Goal: Task Accomplishment & Management: Use online tool/utility

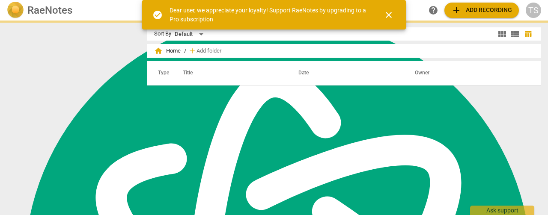
scroll to position [232, 0]
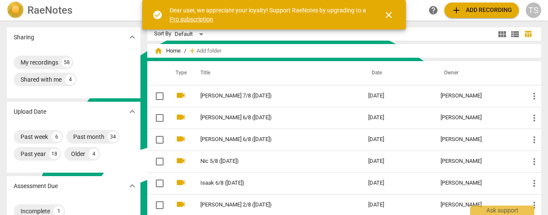
click at [388, 14] on span "close" at bounding box center [388, 15] width 10 height 10
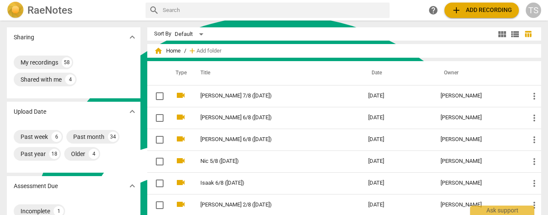
click at [493, 6] on span "add Add recording" at bounding box center [481, 10] width 61 height 10
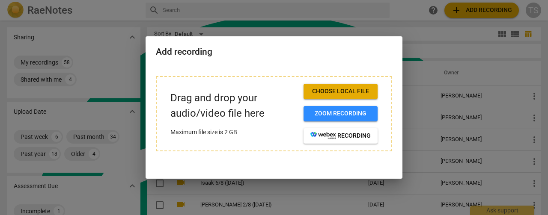
click at [335, 88] on span "Choose local file" at bounding box center [340, 91] width 60 height 9
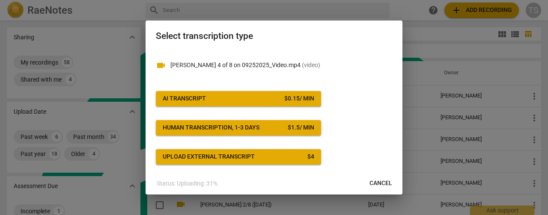
click at [240, 98] on span "AI Transcript $ 0.15 / min" at bounding box center [238, 99] width 151 height 9
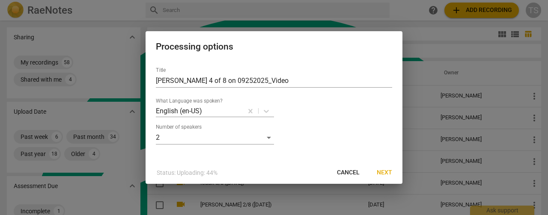
click at [388, 173] on span "Next" at bounding box center [383, 173] width 15 height 9
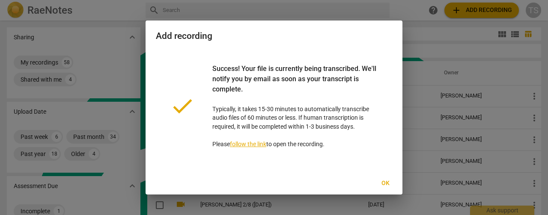
click at [385, 187] on span "Ok" at bounding box center [385, 183] width 14 height 9
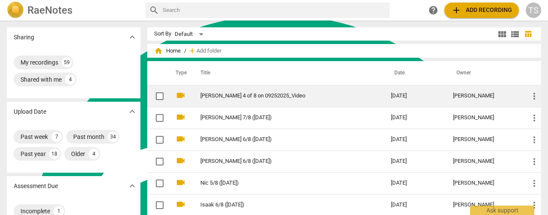
click at [263, 95] on link "[PERSON_NAME] 4 of 8 on 09252025_Video" at bounding box center [280, 96] width 160 height 6
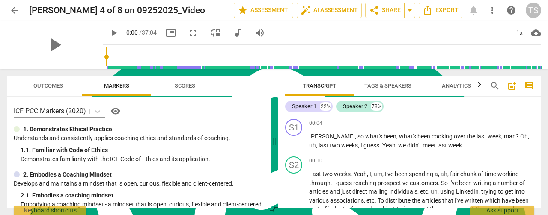
click at [378, 87] on span "Tags & Speakers" at bounding box center [387, 86] width 47 height 6
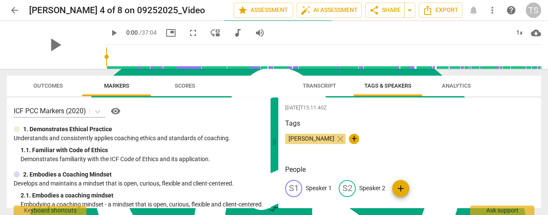
click at [313, 191] on p "Speaker 1" at bounding box center [318, 188] width 26 height 9
type textarea "Speaker 1"
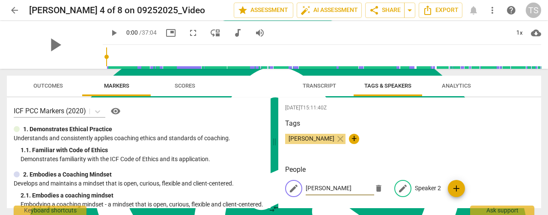
type input "[PERSON_NAME]"
click at [419, 189] on p "Speaker 2" at bounding box center [427, 188] width 26 height 9
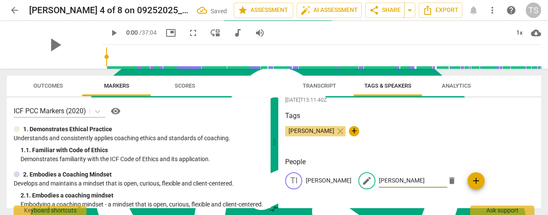
scroll to position [9, 0]
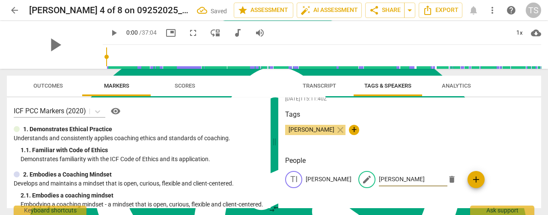
type input "[PERSON_NAME]"
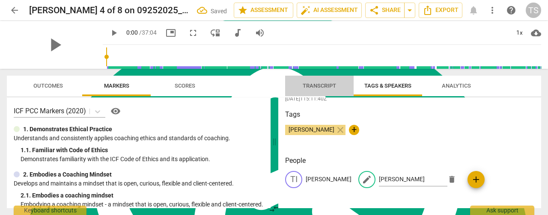
click at [321, 91] on span "Transcript" at bounding box center [319, 86] width 54 height 12
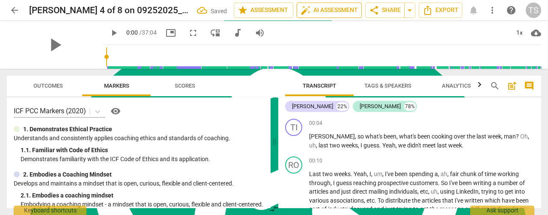
click at [318, 13] on span "auto_fix_high AI Assessment" at bounding box center [328, 10] width 57 height 10
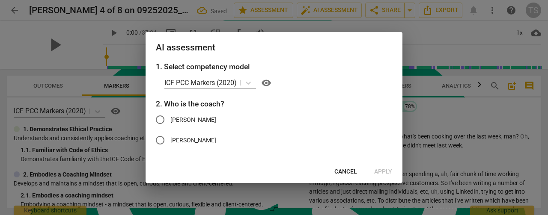
click at [174, 117] on span "[PERSON_NAME]" at bounding box center [193, 119] width 46 height 9
click at [170, 117] on input "[PERSON_NAME]" at bounding box center [160, 120] width 21 height 21
radio input "true"
click at [390, 172] on span "Apply" at bounding box center [383, 172] width 18 height 9
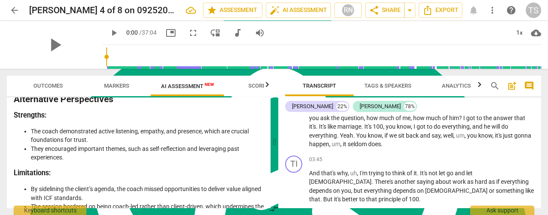
scroll to position [1664, 0]
